Goal: Task Accomplishment & Management: Complete application form

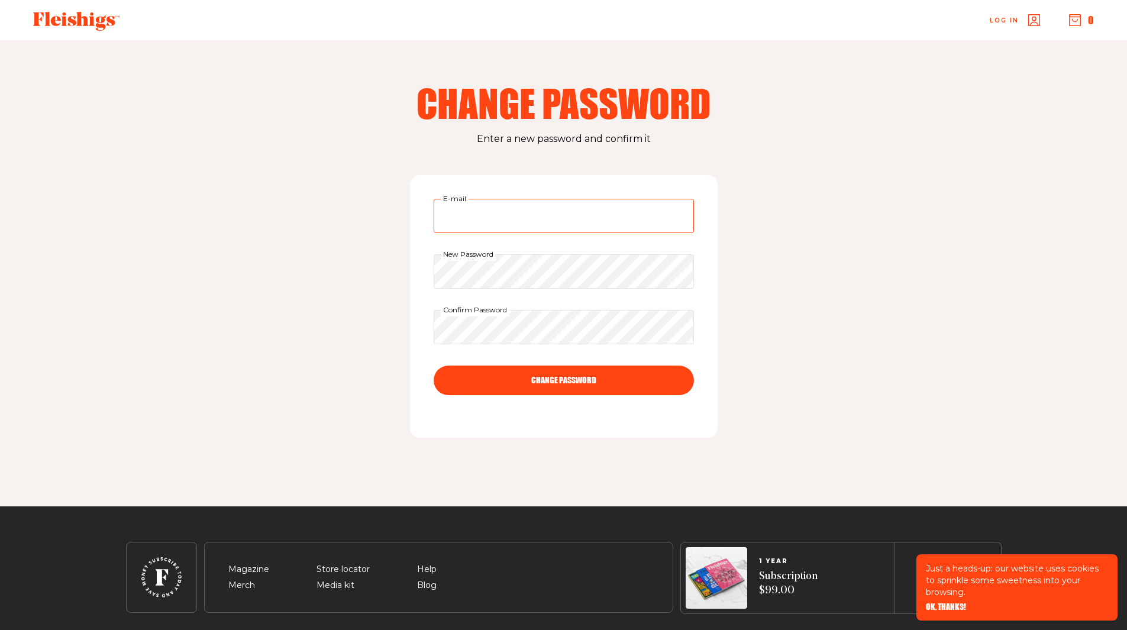
click at [495, 223] on input "E-mail" at bounding box center [564, 216] width 260 height 34
type input "[EMAIL_ADDRESS][DOMAIN_NAME]"
click at [428, 270] on div "estylaz@gmail.com E-mail New Password Confirm Password CHANGE PASSWORD" at bounding box center [564, 306] width 308 height 263
click at [434, 366] on button "CHANGE PASSWORD" at bounding box center [564, 381] width 260 height 30
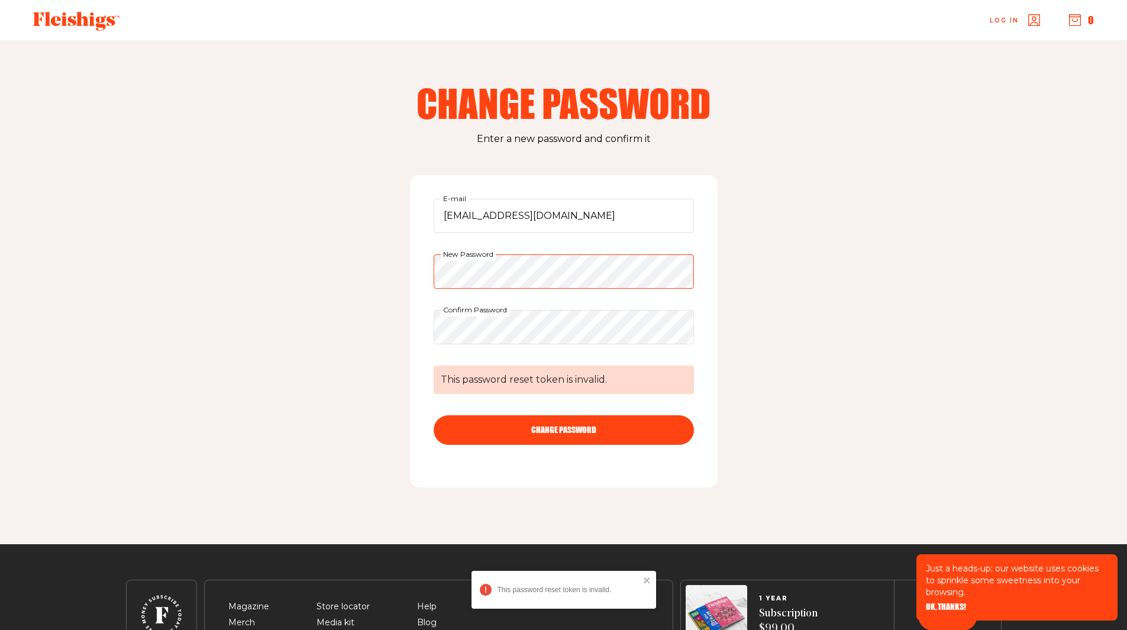
click at [416, 276] on div "[EMAIL_ADDRESS][DOMAIN_NAME] E-mail New Password Confirm Password This password…" at bounding box center [564, 331] width 308 height 312
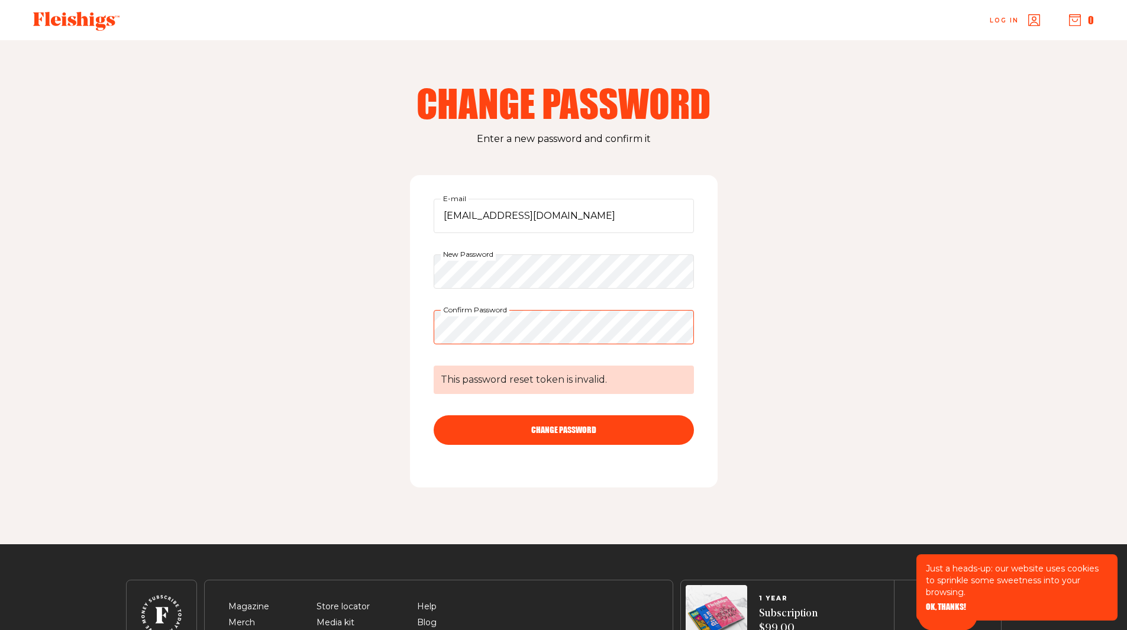
click at [413, 331] on div "[EMAIL_ADDRESS][DOMAIN_NAME] E-mail New Password Confirm Password This password…" at bounding box center [564, 331] width 308 height 312
click at [434, 415] on button "CHANGE PASSWORD" at bounding box center [564, 430] width 260 height 30
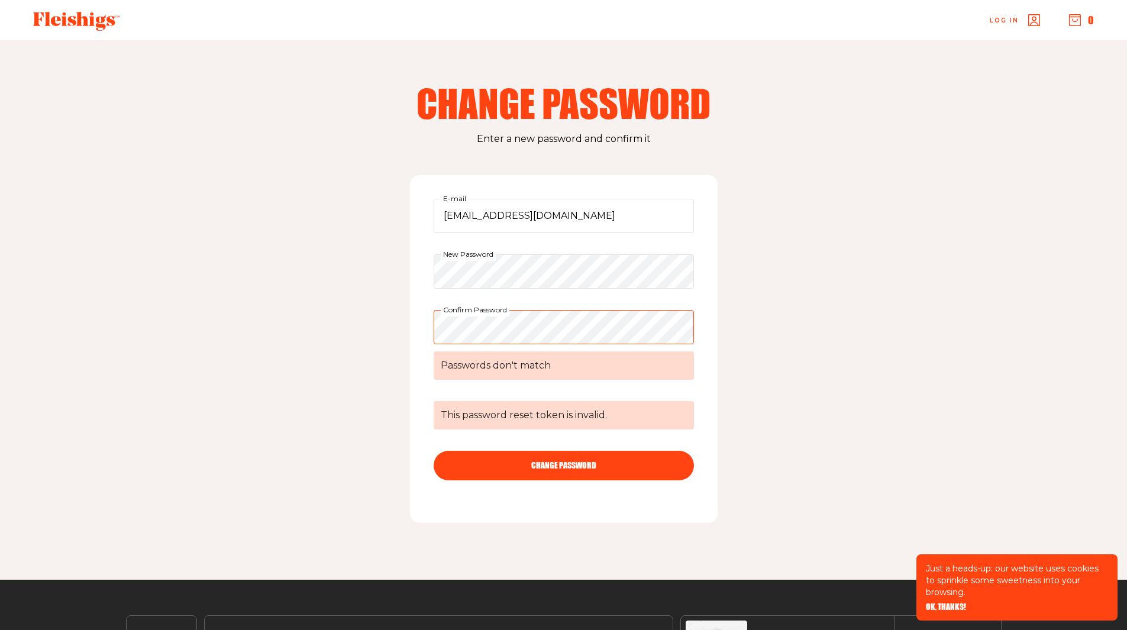
click at [424, 329] on div "estylaz@gmail.com E-mail New Password Confirm Password Passwords don't match Th…" at bounding box center [564, 349] width 308 height 348
click at [434, 451] on button "CHANGE PASSWORD" at bounding box center [564, 466] width 260 height 30
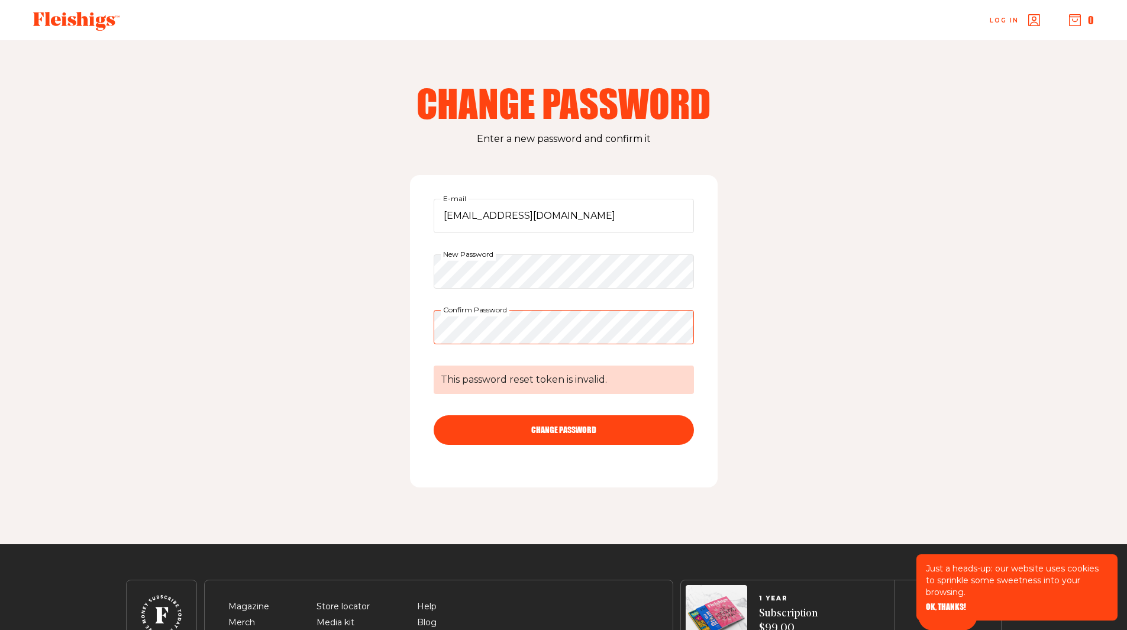
click at [413, 327] on div "[EMAIL_ADDRESS][DOMAIN_NAME] E-mail New Password Confirm Password This password…" at bounding box center [564, 331] width 308 height 312
click at [547, 433] on button "CHANGE PASSWORD" at bounding box center [564, 430] width 260 height 30
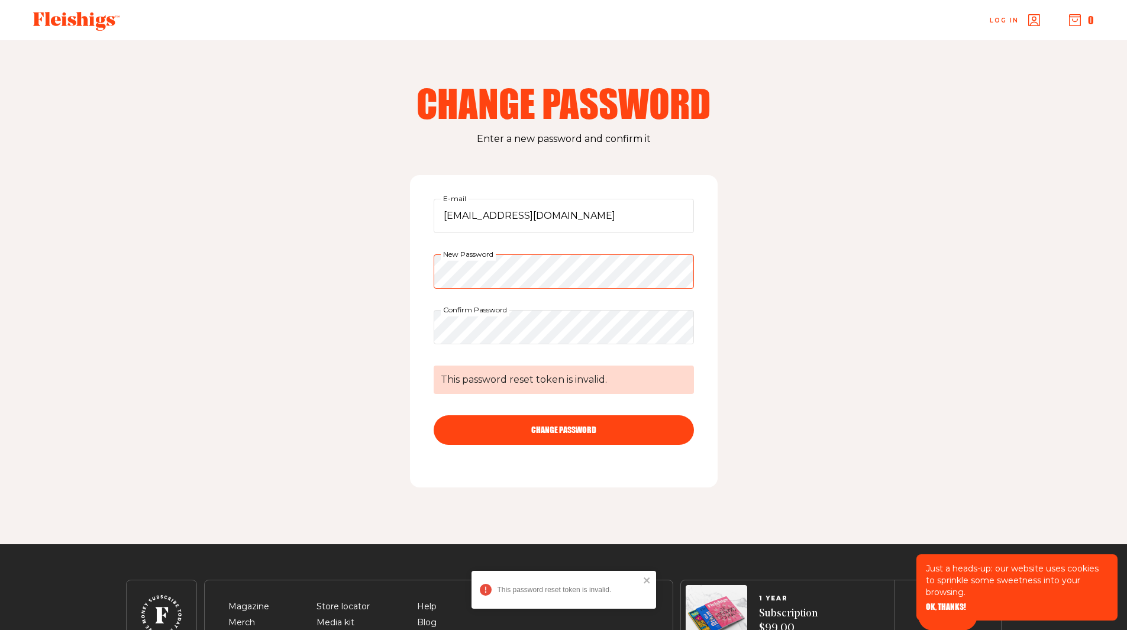
click at [428, 265] on div "[EMAIL_ADDRESS][DOMAIN_NAME] E-mail New Password Confirm Password This password…" at bounding box center [564, 331] width 308 height 312
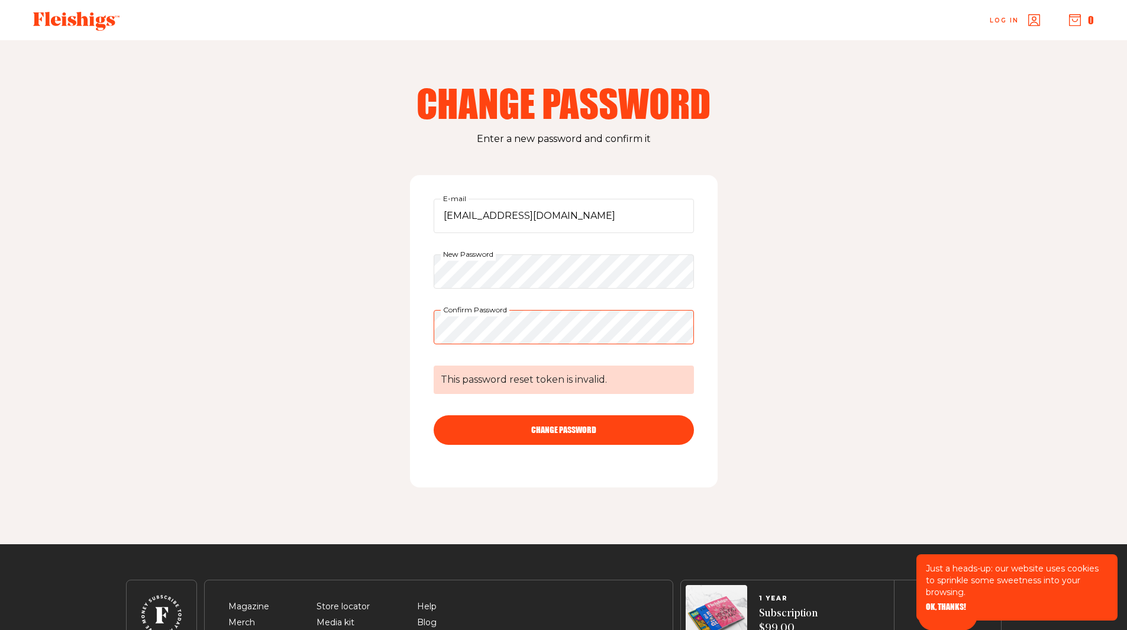
click at [427, 326] on div "[EMAIL_ADDRESS][DOMAIN_NAME] E-mail New Password Confirm Password This password…" at bounding box center [564, 331] width 308 height 312
click at [589, 427] on button "CHANGE PASSWORD" at bounding box center [564, 430] width 260 height 30
click at [419, 276] on div "[EMAIL_ADDRESS][DOMAIN_NAME] E-mail New Password Confirm Password This password…" at bounding box center [564, 331] width 308 height 312
click at [402, 325] on div "Change Password Enter a new password and confirm it [EMAIL_ADDRESS][DOMAIN_NAME…" at bounding box center [564, 292] width 947 height 504
click at [434, 415] on button "CHANGE PASSWORD" at bounding box center [564, 430] width 260 height 30
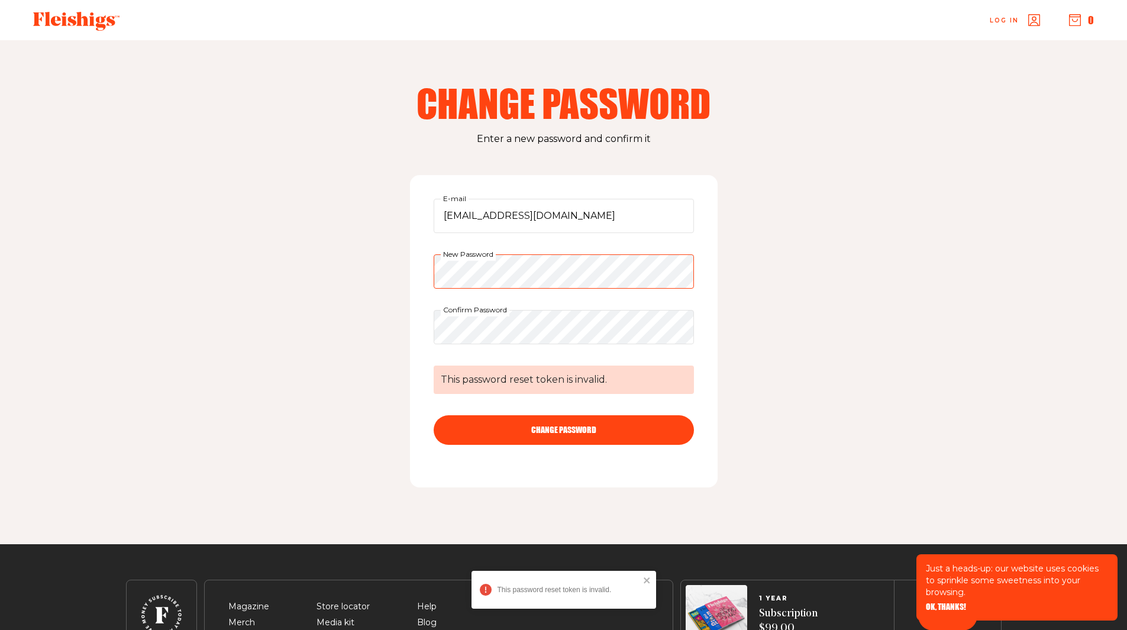
click at [391, 273] on div "Change Password Enter a new password and confirm it [EMAIL_ADDRESS][DOMAIN_NAME…" at bounding box center [564, 292] width 947 height 504
click at [410, 326] on div "[EMAIL_ADDRESS][DOMAIN_NAME] E-mail New Password Confirm Password This password…" at bounding box center [564, 331] width 308 height 312
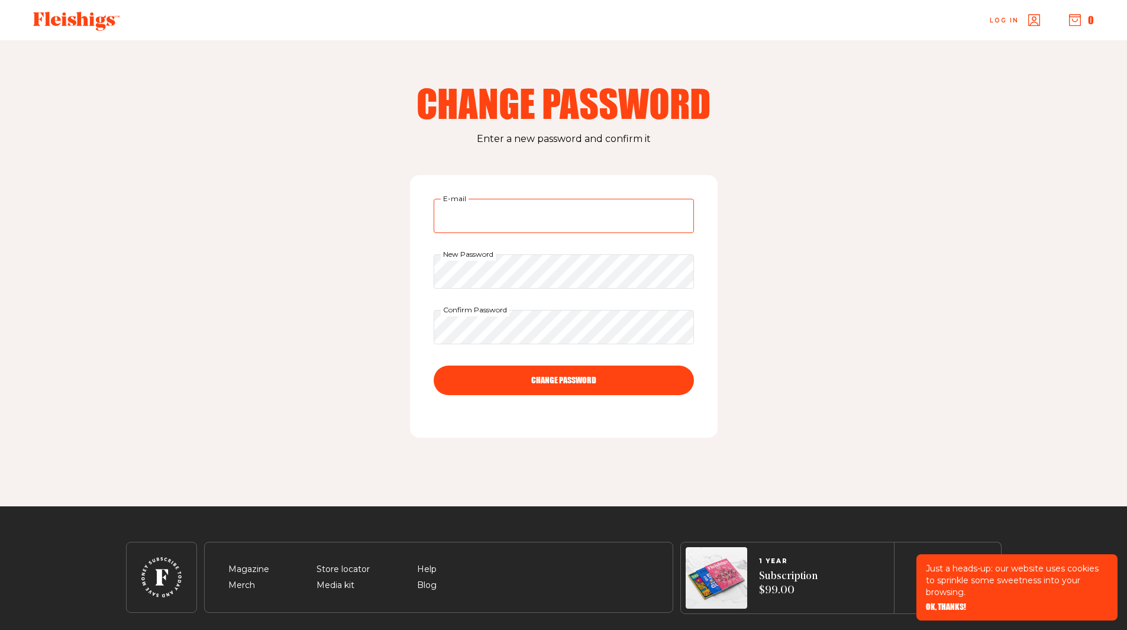
click at [486, 210] on input "E-mail" at bounding box center [564, 216] width 260 height 34
type input "[EMAIL_ADDRESS][DOMAIN_NAME]"
click at [434, 366] on button "CHANGE PASSWORD" at bounding box center [564, 381] width 260 height 30
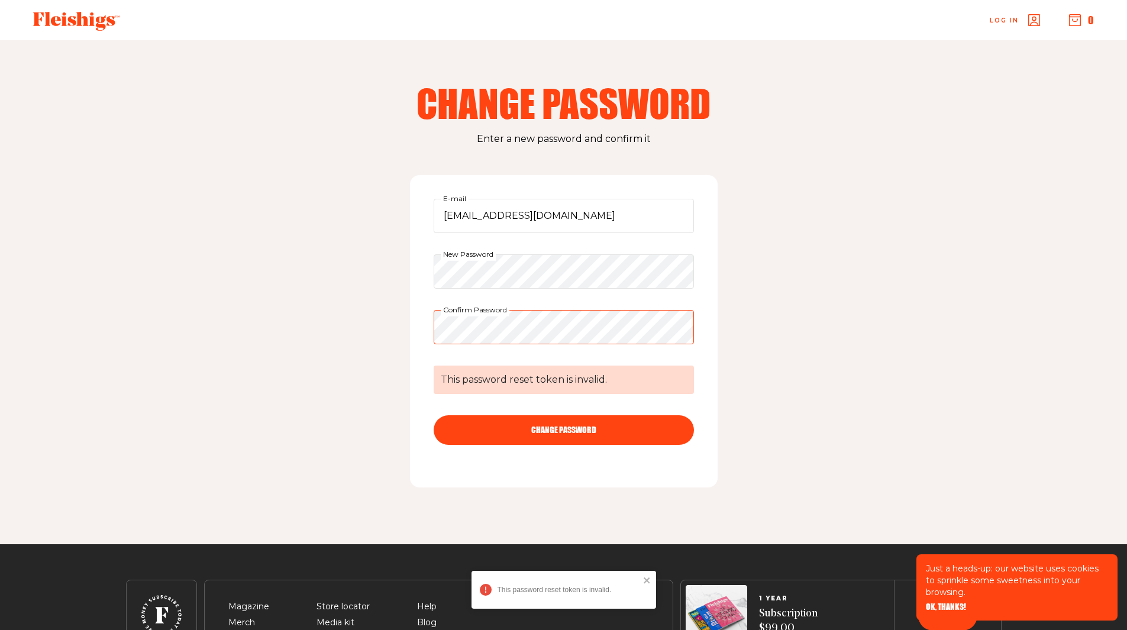
click at [417, 331] on div "[EMAIL_ADDRESS][DOMAIN_NAME] E-mail New Password Confirm Password This password…" at bounding box center [564, 331] width 308 height 312
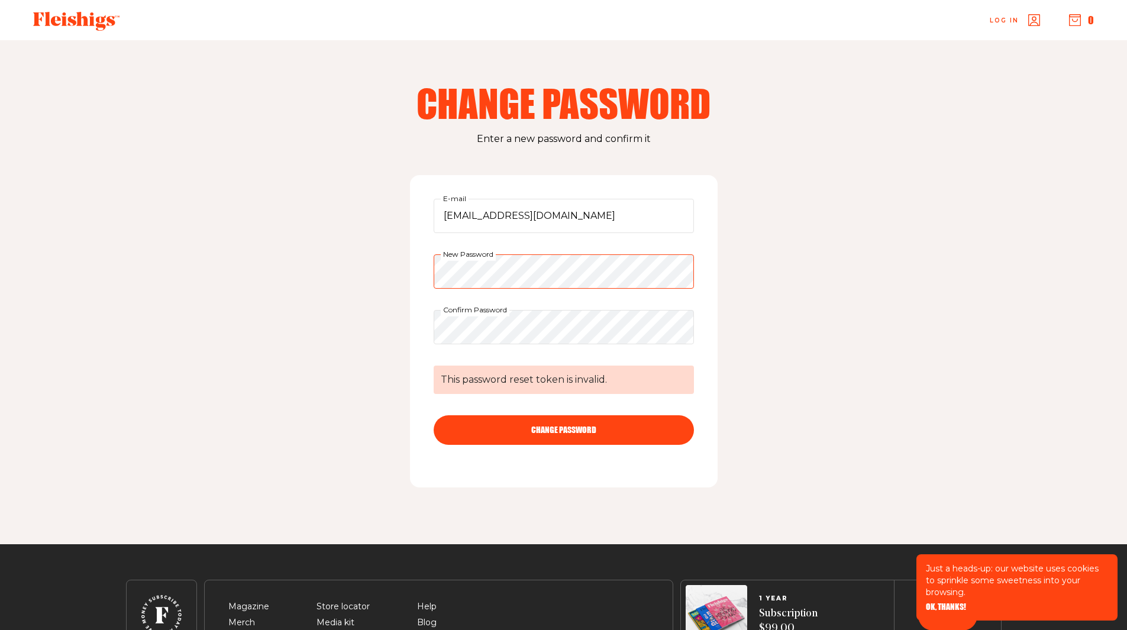
click at [406, 267] on div "Change Password Enter a new password and confirm it [EMAIL_ADDRESS][DOMAIN_NAME…" at bounding box center [564, 292] width 947 height 504
click at [434, 415] on button "CHANGE PASSWORD" at bounding box center [564, 430] width 260 height 30
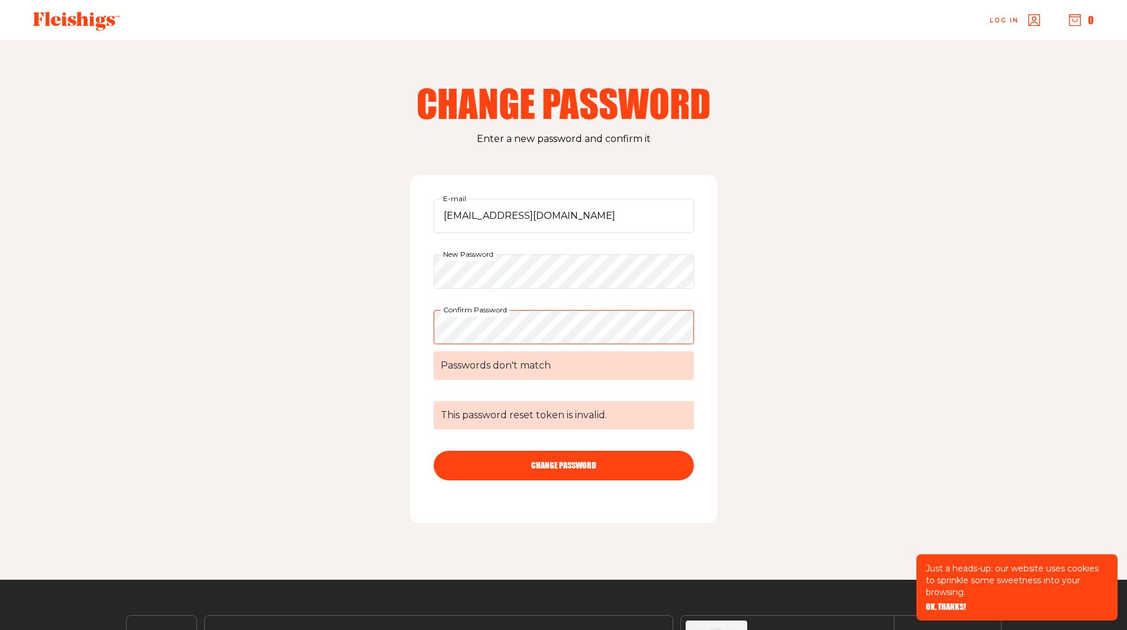
click at [394, 333] on div "Change Password Enter a new password and confirm it [EMAIL_ADDRESS][DOMAIN_NAME…" at bounding box center [564, 310] width 947 height 540
click at [434, 451] on button "CHANGE PASSWORD" at bounding box center [564, 466] width 260 height 30
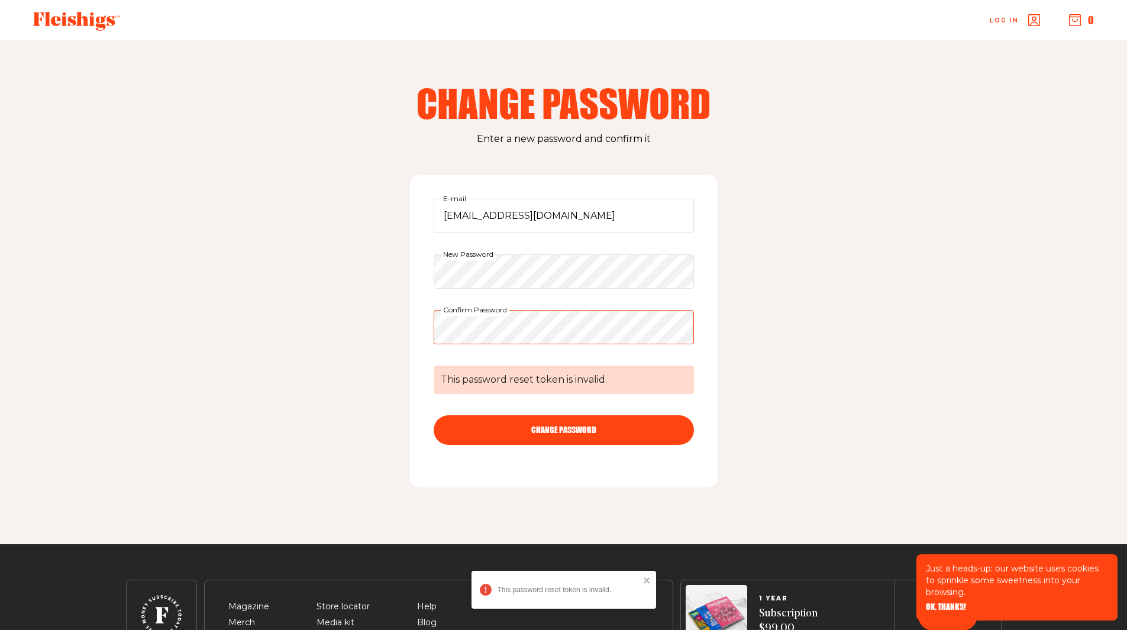
click at [428, 331] on div "[EMAIL_ADDRESS][DOMAIN_NAME] E-mail New Password Confirm Password This password…" at bounding box center [564, 331] width 308 height 312
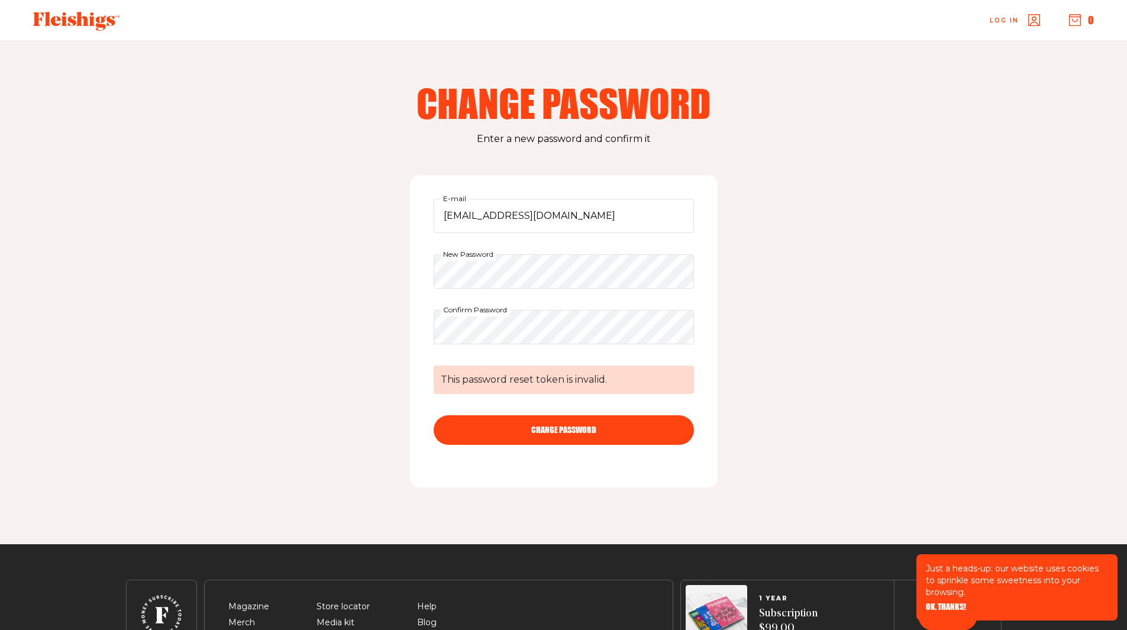
click at [482, 426] on button "CHANGE PASSWORD" at bounding box center [564, 430] width 260 height 30
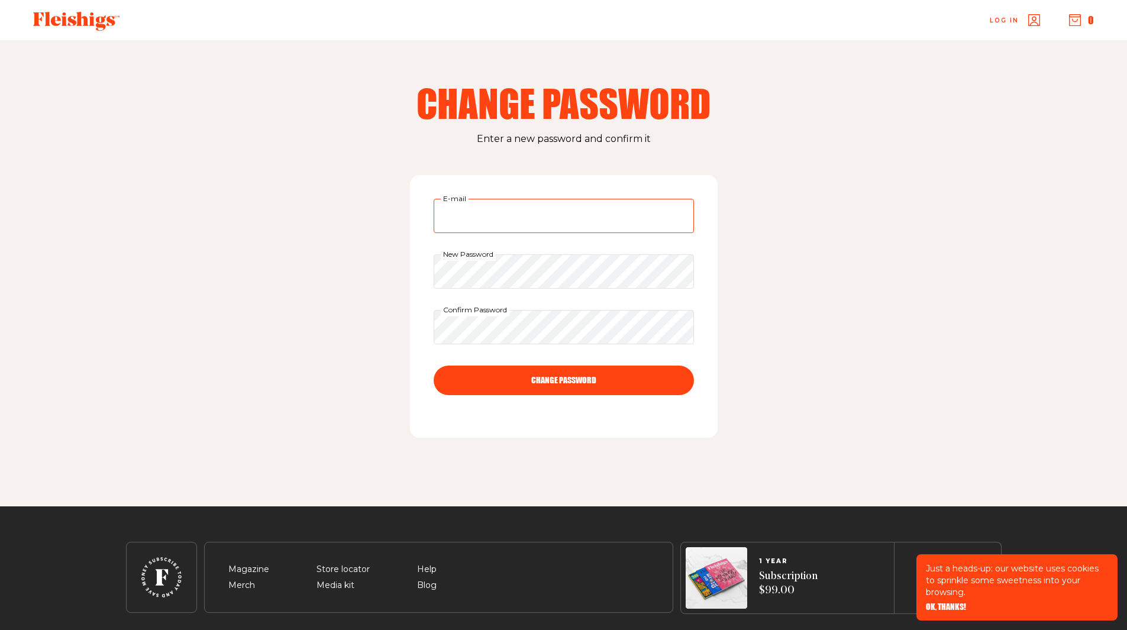
click at [524, 222] on input "E-mail" at bounding box center [564, 216] width 260 height 34
type input "[EMAIL_ADDRESS][DOMAIN_NAME]"
click at [431, 270] on div "estylaz@gmail.com E-mail New Password Confirm Password CHANGE PASSWORD" at bounding box center [564, 306] width 308 height 263
click at [682, 379] on button "CHANGE PASSWORD" at bounding box center [564, 381] width 260 height 30
